Goal: Task Accomplishment & Management: Use online tool/utility

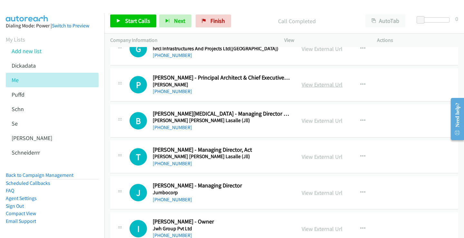
click at [316, 88] on link "View External Url" at bounding box center [322, 84] width 41 height 7
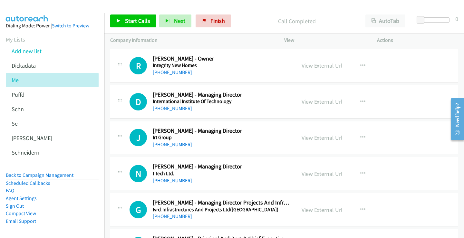
scroll to position [1869, 0]
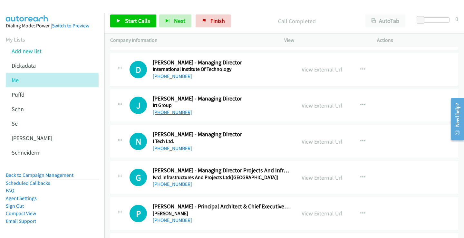
click at [176, 113] on link "+61 434 249 314" at bounding box center [172, 112] width 39 height 6
drag, startPoint x: 319, startPoint y: 106, endPoint x: 313, endPoint y: 107, distance: 6.6
drag, startPoint x: 323, startPoint y: 104, endPoint x: 210, endPoint y: 93, distance: 112.6
click at [325, 108] on link "View External Url" at bounding box center [322, 105] width 41 height 7
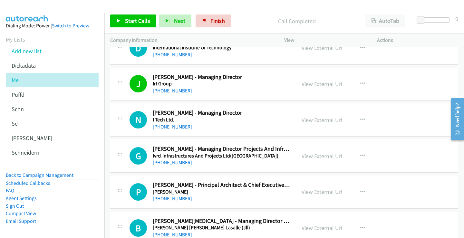
scroll to position [1901, 0]
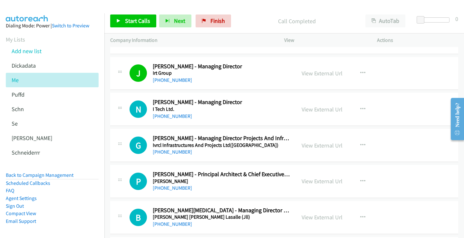
drag, startPoint x: 185, startPoint y: 117, endPoint x: 242, endPoint y: 8, distance: 123.2
click at [243, 8] on div at bounding box center [229, 12] width 458 height 25
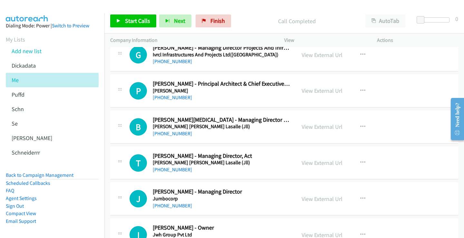
scroll to position [1966, 0]
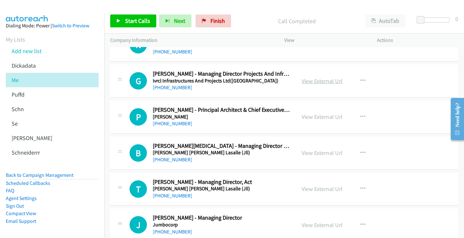
click at [307, 80] on link "View External Url" at bounding box center [322, 80] width 41 height 7
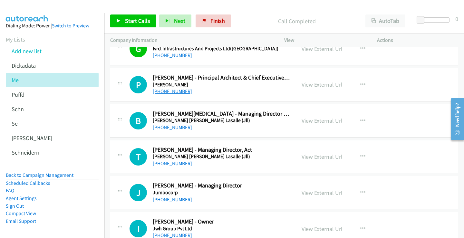
click at [178, 91] on link "+61 419 770 439" at bounding box center [172, 91] width 39 height 6
click at [308, 85] on link "View External Url" at bounding box center [322, 84] width 41 height 7
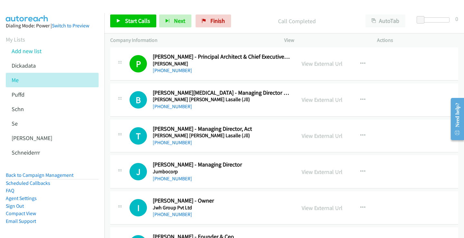
scroll to position [2030, 0]
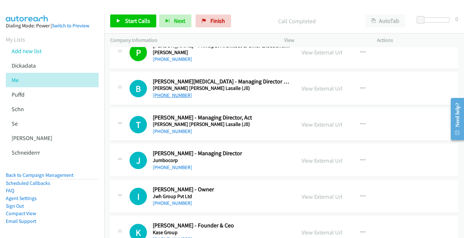
click at [171, 97] on link "+61 407 710 389" at bounding box center [172, 95] width 39 height 6
click at [307, 91] on link "View External Url" at bounding box center [322, 88] width 41 height 7
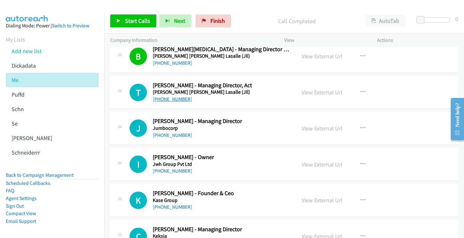
click at [176, 101] on link "+61 2 6274 9662" at bounding box center [172, 99] width 39 height 6
click at [312, 91] on link "View External Url" at bounding box center [322, 92] width 41 height 7
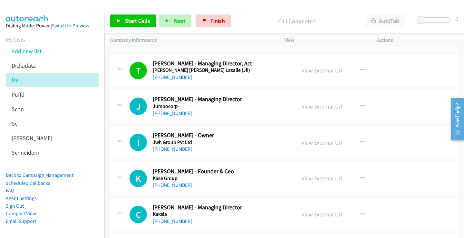
scroll to position [2095, 0]
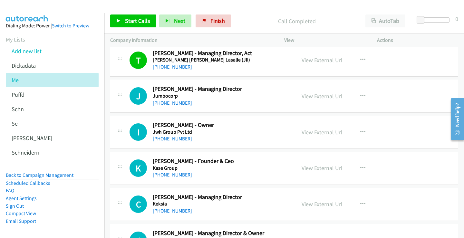
click at [168, 104] on link "+61 419 922 245" at bounding box center [172, 103] width 39 height 6
drag, startPoint x: 327, startPoint y: 96, endPoint x: 323, endPoint y: 97, distance: 4.6
click at [327, 96] on link "View External Url" at bounding box center [322, 95] width 41 height 7
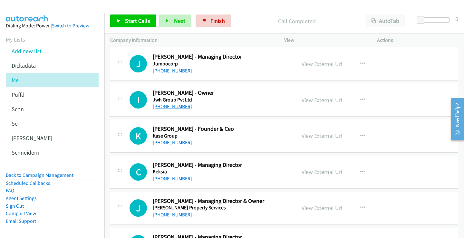
click at [176, 106] on link "+61 418 914 017" at bounding box center [172, 106] width 39 height 6
click at [307, 99] on link "View External Url" at bounding box center [322, 99] width 41 height 7
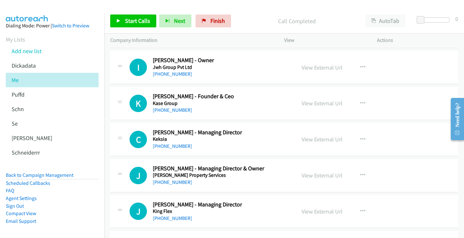
scroll to position [2159, 0]
click at [175, 111] on link "+61 488 003 744" at bounding box center [172, 110] width 39 height 6
click at [302, 106] on link "View External Url" at bounding box center [322, 103] width 41 height 7
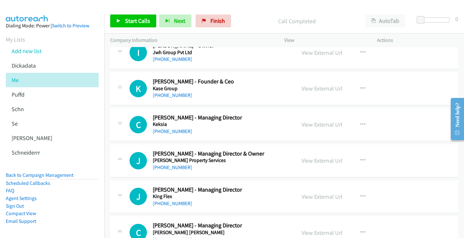
scroll to position [2191, 0]
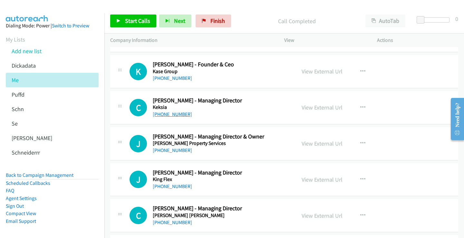
click at [179, 114] on link "+61 412 003 311" at bounding box center [172, 114] width 39 height 6
click at [316, 108] on link "View External Url" at bounding box center [322, 107] width 41 height 7
click at [200, 79] on div "+61 488 003 744" at bounding box center [221, 78] width 137 height 8
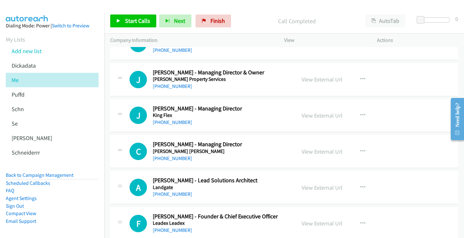
scroll to position [2256, 0]
click at [173, 88] on link "+61 401 540 366" at bounding box center [172, 86] width 39 height 6
click at [309, 81] on link "View External Url" at bounding box center [322, 78] width 41 height 7
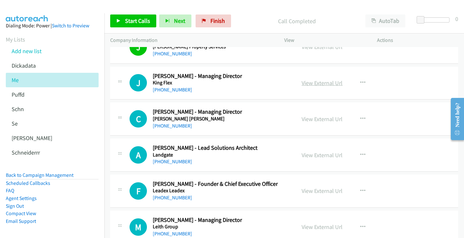
click at [320, 82] on link "View External Url" at bounding box center [322, 82] width 41 height 7
click at [178, 90] on link "+61 430 018 598" at bounding box center [172, 90] width 39 height 6
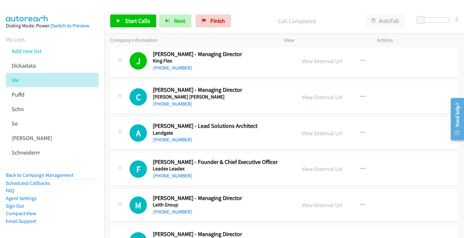
scroll to position [2320, 0]
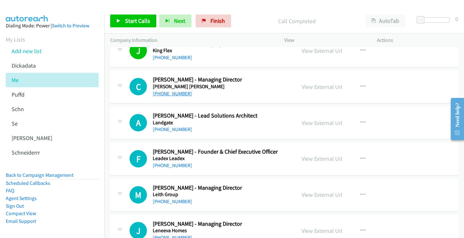
click at [168, 93] on link "+61 412 488 400" at bounding box center [172, 94] width 39 height 6
click at [333, 86] on link "View External Url" at bounding box center [322, 86] width 41 height 7
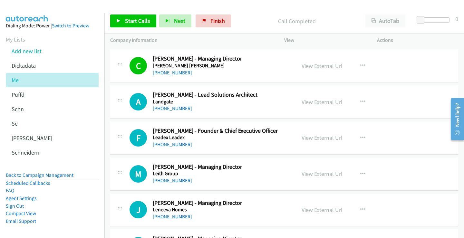
scroll to position [2352, 0]
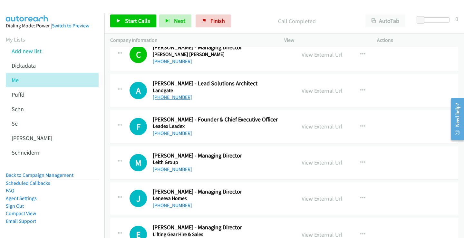
click at [178, 98] on link "+61 432 871 792" at bounding box center [172, 97] width 39 height 6
click at [314, 92] on link "View External Url" at bounding box center [322, 90] width 41 height 7
click at [333, 92] on link "View External Url" at bounding box center [322, 90] width 41 height 7
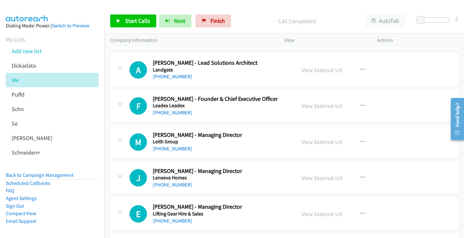
scroll to position [2385, 0]
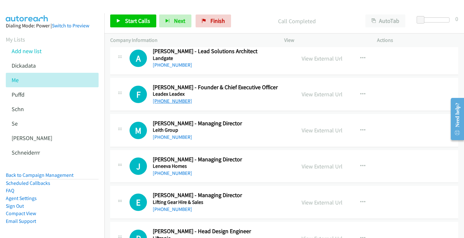
click at [176, 102] on link "+61 423 409 008" at bounding box center [172, 101] width 39 height 6
click at [326, 93] on link "View External Url" at bounding box center [322, 94] width 41 height 7
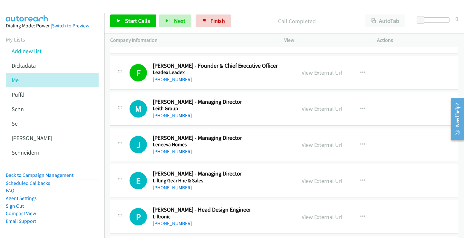
scroll to position [2417, 0]
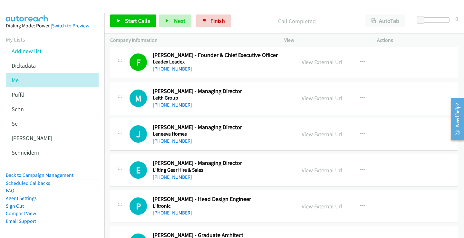
click at [177, 105] on link "+61 401 903 114" at bounding box center [172, 105] width 39 height 6
click at [177, 106] on link "+61 401 903 114" at bounding box center [172, 105] width 39 height 6
click at [178, 104] on link "+61 401 903 114" at bounding box center [172, 105] width 39 height 6
click at [318, 100] on link "View External Url" at bounding box center [322, 97] width 41 height 7
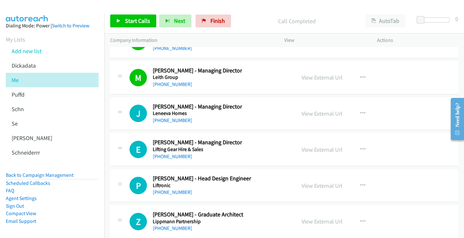
scroll to position [2449, 0]
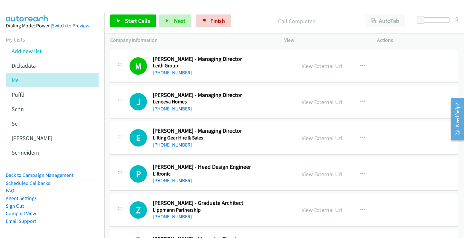
click at [165, 109] on link "+61 417 294 902" at bounding box center [172, 109] width 39 height 6
click at [315, 101] on link "View External Url" at bounding box center [322, 101] width 41 height 7
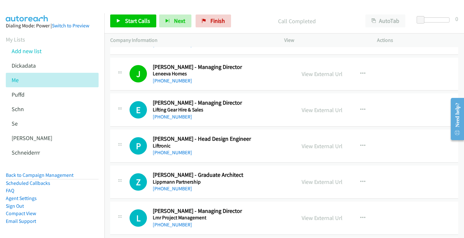
scroll to position [2481, 0]
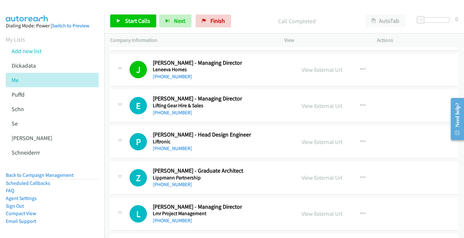
drag, startPoint x: 179, startPoint y: 109, endPoint x: 248, endPoint y: 15, distance: 116.6
click at [249, 15] on div "Call Completed" at bounding box center [297, 21] width 126 height 13
click at [176, 111] on link "+61 432 822 259" at bounding box center [172, 113] width 39 height 6
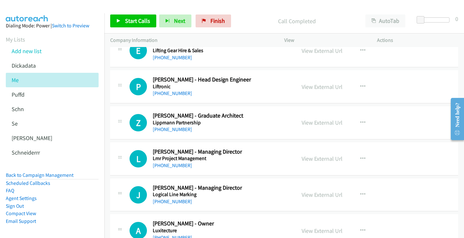
scroll to position [2546, 0]
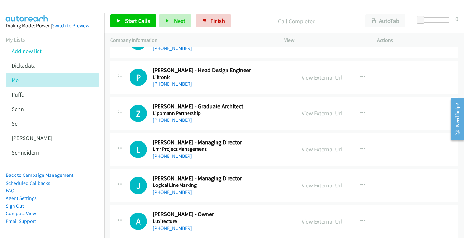
click at [175, 85] on link "+61 2 9666 3922" at bounding box center [172, 84] width 39 height 6
click at [312, 77] on link "View External Url" at bounding box center [322, 77] width 41 height 7
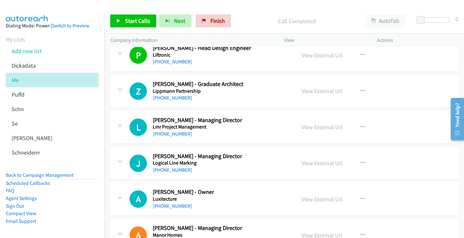
scroll to position [2578, 0]
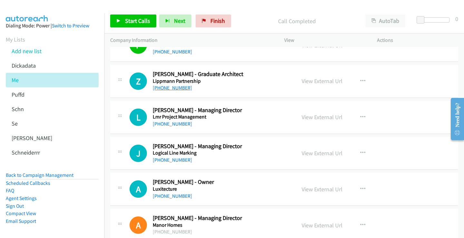
click at [178, 88] on link "+61 451 146 635" at bounding box center [172, 88] width 39 height 6
click at [314, 81] on link "View External Url" at bounding box center [322, 80] width 41 height 7
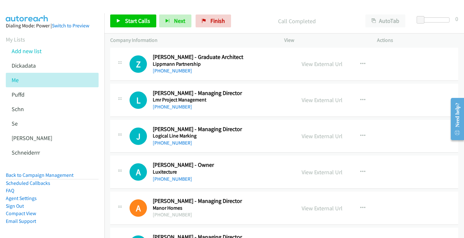
scroll to position [2610, 0]
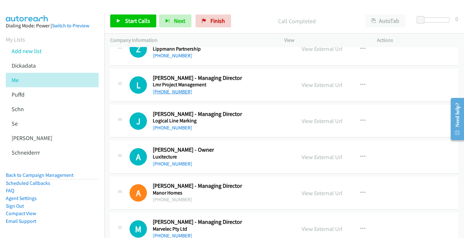
click at [167, 92] on link "+61 400 724 002" at bounding box center [172, 92] width 39 height 6
click at [325, 86] on link "View External Url" at bounding box center [322, 84] width 41 height 7
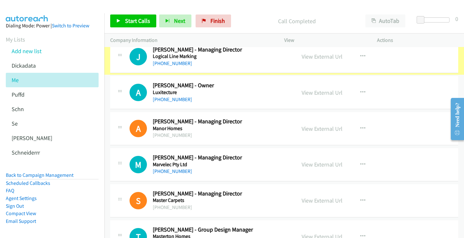
scroll to position [2675, 0]
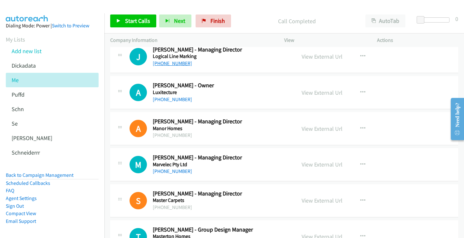
click at [178, 63] on link "+61 412 185 944" at bounding box center [172, 63] width 39 height 6
click at [325, 57] on link "View External Url" at bounding box center [322, 56] width 41 height 7
click at [169, 99] on link "+61 404 804 302" at bounding box center [172, 99] width 39 height 6
click at [325, 92] on link "View External Url" at bounding box center [322, 92] width 41 height 7
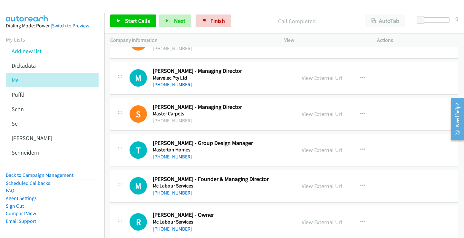
scroll to position [2771, 0]
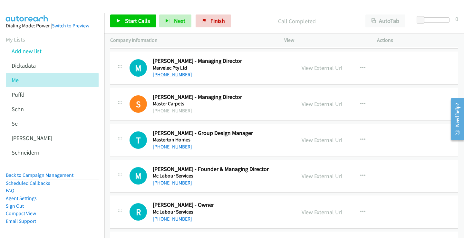
click at [172, 74] on link "+61 425 737 650" at bounding box center [172, 75] width 39 height 6
click at [323, 67] on link "View External Url" at bounding box center [322, 67] width 41 height 7
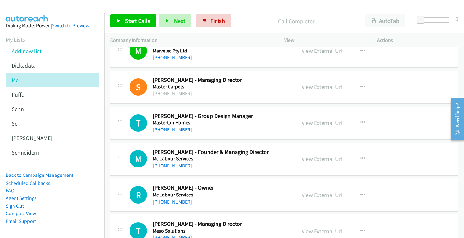
scroll to position [2804, 0]
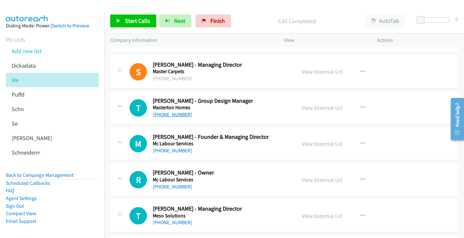
click at [173, 116] on link "+61 2 9821 5103" at bounding box center [172, 114] width 39 height 6
click at [322, 109] on link "View External Url" at bounding box center [322, 107] width 41 height 7
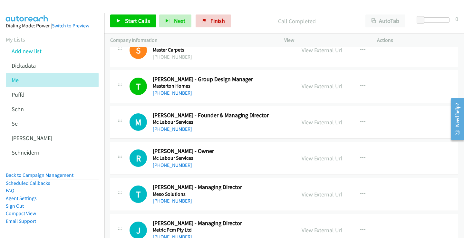
scroll to position [2836, 0]
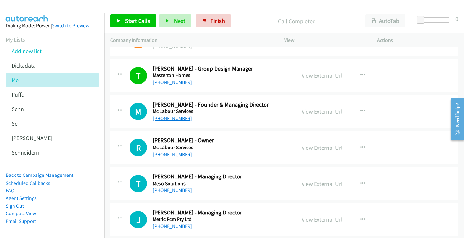
click at [179, 120] on link "+61 412 225 558" at bounding box center [172, 118] width 39 height 6
click at [311, 113] on link "View External Url" at bounding box center [322, 111] width 41 height 7
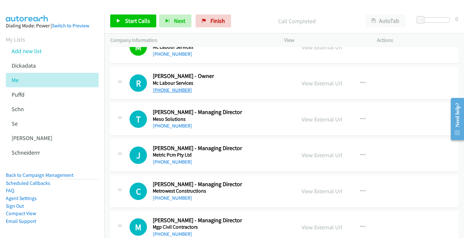
click at [179, 92] on link "+61 477 977 225" at bounding box center [172, 90] width 39 height 6
drag, startPoint x: 307, startPoint y: 85, endPoint x: 244, endPoint y: 88, distance: 63.5
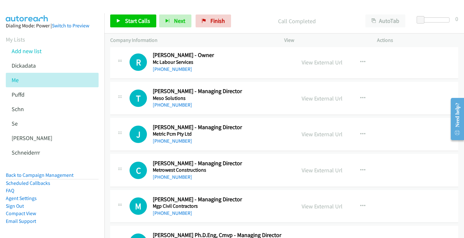
scroll to position [2932, 0]
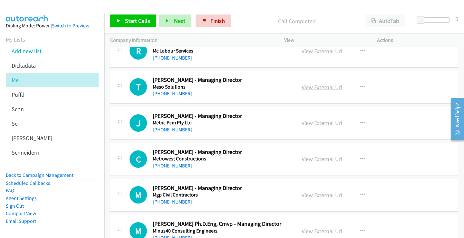
click at [313, 86] on link "View External Url" at bounding box center [322, 86] width 41 height 7
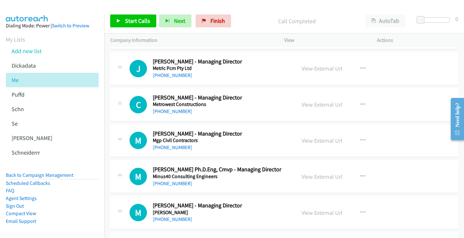
scroll to position [2997, 0]
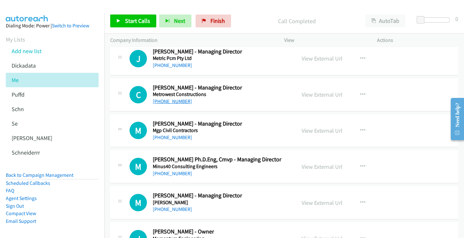
click at [174, 100] on link "+61 419 682 501" at bounding box center [172, 101] width 39 height 6
click at [324, 94] on link "View External Url" at bounding box center [322, 94] width 41 height 7
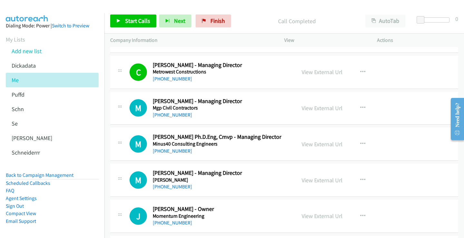
scroll to position [3029, 0]
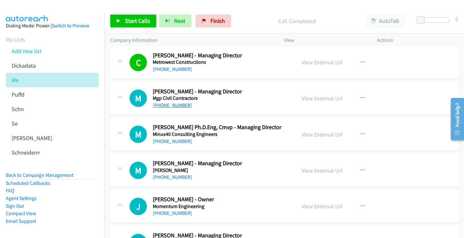
click at [180, 105] on link "+61 2 9627 9190" at bounding box center [172, 105] width 39 height 6
click at [324, 98] on link "View External Url" at bounding box center [322, 98] width 41 height 7
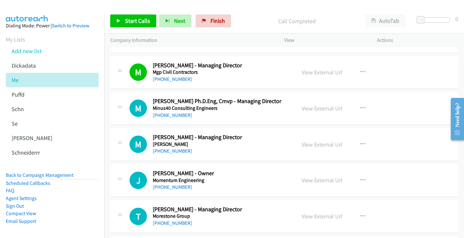
scroll to position [3061, 0]
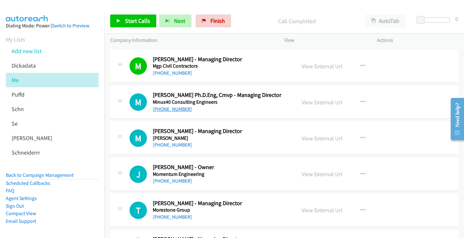
click at [171, 110] on link "+61 2 8850 4811" at bounding box center [172, 109] width 39 height 6
click at [322, 102] on link "View External Url" at bounding box center [322, 102] width 41 height 7
